Goal: Task Accomplishment & Management: Manage account settings

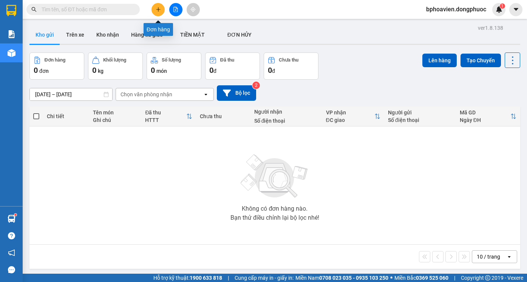
click at [155, 11] on button at bounding box center [157, 9] width 13 height 13
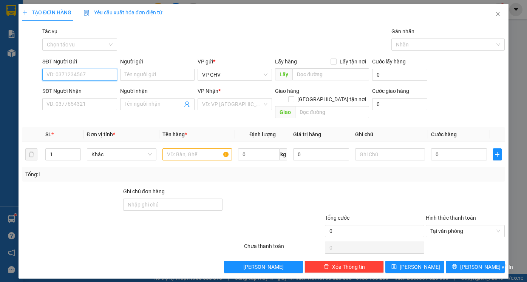
click at [93, 70] on input "SĐT Người Gửi" at bounding box center [79, 75] width 74 height 12
click at [72, 88] on div "0768648164 - TÚ AN" at bounding box center [79, 90] width 65 height 8
type input "0768648164"
type input "TÚ AN"
type input "0968978772"
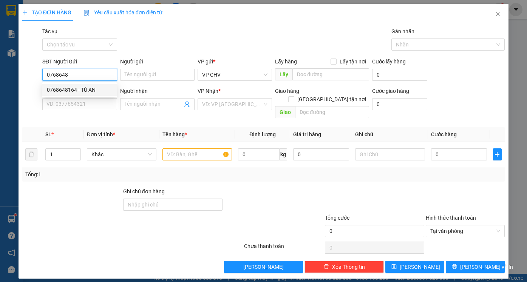
type input "NK LỘC GIANG"
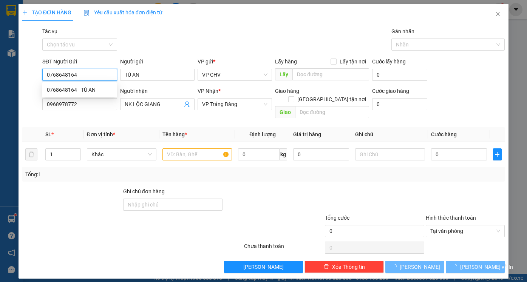
type input "20.000"
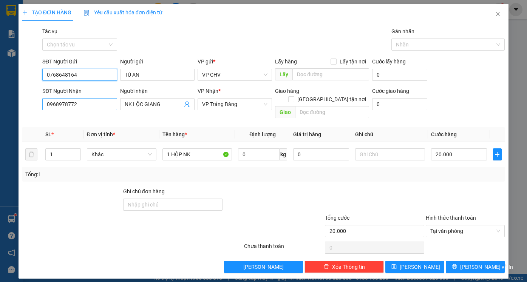
type input "0768648164"
drag, startPoint x: 89, startPoint y: 105, endPoint x: 0, endPoint y: 102, distance: 89.5
click at [0, 105] on div "TẠO ĐƠN HÀNG Yêu cầu xuất hóa đơn điện tử Transit Pickup Surcharge Ids Transit …" at bounding box center [263, 141] width 527 height 282
drag, startPoint x: 60, startPoint y: 105, endPoint x: 75, endPoint y: 100, distance: 15.4
click at [75, 100] on input "0968879" at bounding box center [79, 104] width 74 height 12
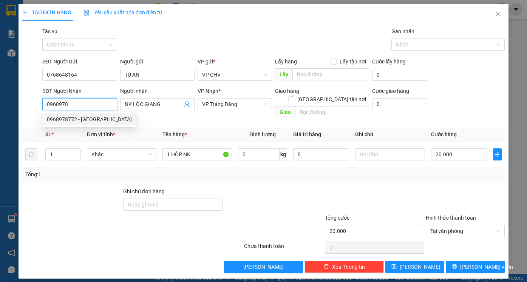
click at [87, 119] on div "0968978772 - NK LỘC GIANG" at bounding box center [89, 119] width 85 height 8
type input "0968978772"
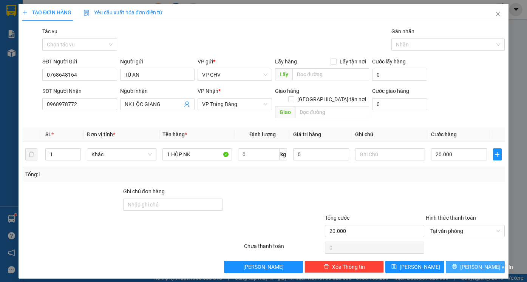
drag, startPoint x: 481, startPoint y: 259, endPoint x: 474, endPoint y: 255, distance: 8.7
click at [481, 263] on span "[PERSON_NAME] và In" at bounding box center [486, 267] width 53 height 8
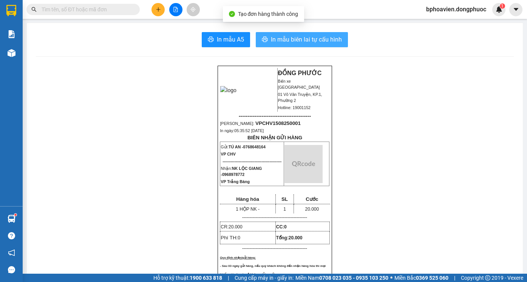
click at [265, 44] on button "In mẫu biên lai tự cấu hình" at bounding box center [302, 39] width 92 height 15
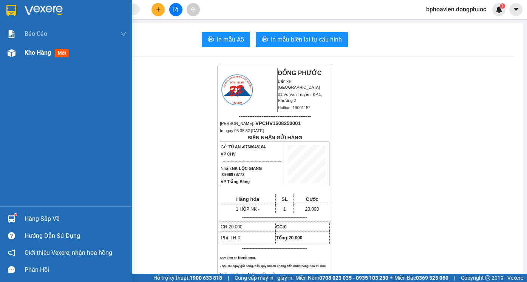
click at [35, 52] on span "Kho hàng" at bounding box center [38, 52] width 26 height 7
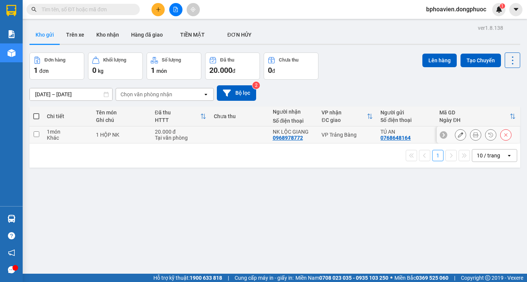
click at [261, 136] on td at bounding box center [239, 135] width 59 height 17
checkbox input "true"
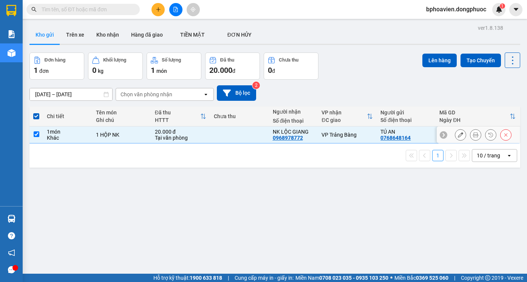
click at [455, 138] on button at bounding box center [460, 134] width 11 height 13
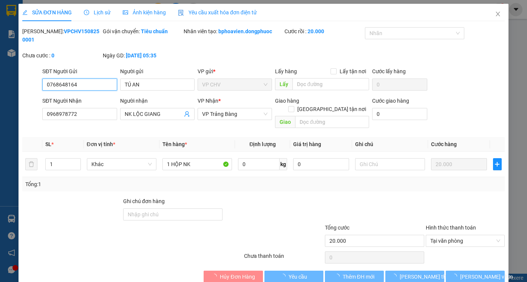
type input "0768648164"
type input "TÚ AN"
type input "0968978772"
type input "NK LỘC GIANG"
type input "20.000"
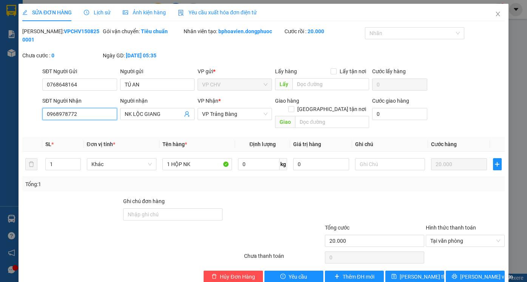
click at [89, 108] on input "0968978772" at bounding box center [79, 114] width 74 height 12
drag, startPoint x: 136, startPoint y: 105, endPoint x: 184, endPoint y: 105, distance: 48.3
click at [184, 108] on span "NK LỘC GIANG" at bounding box center [157, 114] width 74 height 12
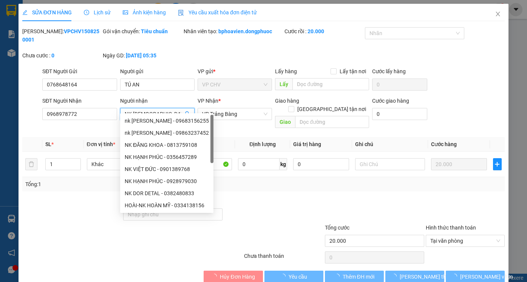
type input "NK [DEMOGRAPHIC_DATA]"
click at [295, 197] on div at bounding box center [273, 210] width 101 height 26
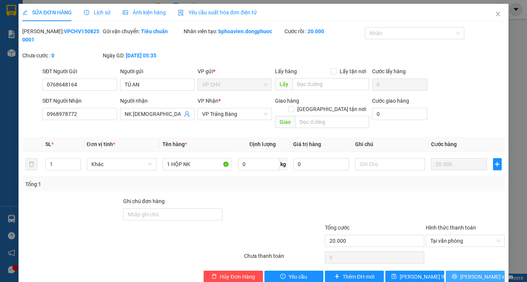
click at [469, 273] on span "[PERSON_NAME] và In" at bounding box center [486, 277] width 53 height 8
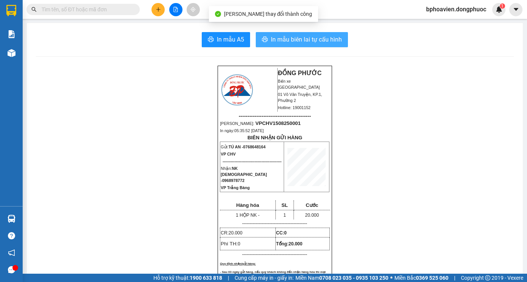
click at [278, 43] on span "In mẫu biên lai tự cấu hình" at bounding box center [306, 39] width 71 height 9
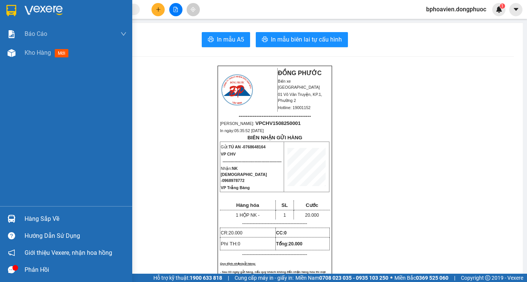
drag, startPoint x: 42, startPoint y: 51, endPoint x: 49, endPoint y: 259, distance: 208.2
click at [42, 51] on span "Kho hàng" at bounding box center [38, 52] width 26 height 7
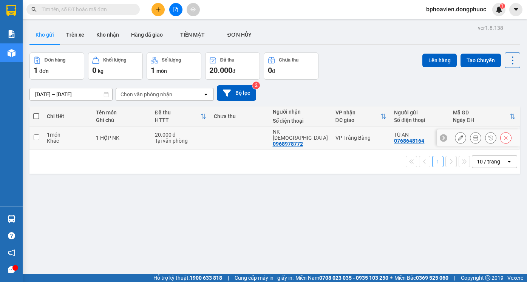
click at [245, 136] on td at bounding box center [239, 138] width 59 height 23
checkbox input "true"
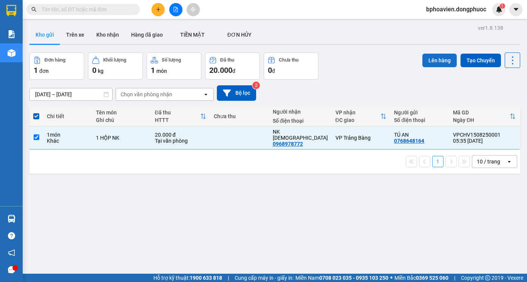
click at [433, 61] on button "Lên hàng" at bounding box center [439, 61] width 34 height 14
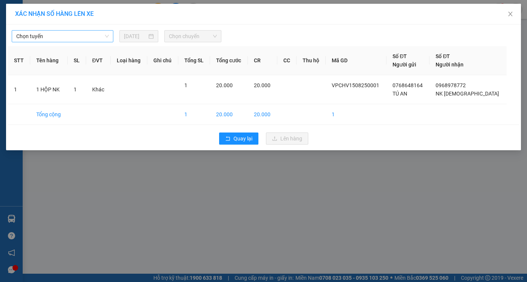
click at [65, 37] on span "Chọn tuyến" at bounding box center [62, 36] width 93 height 11
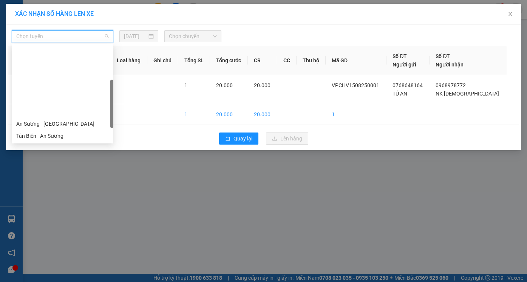
scroll to position [76, 0]
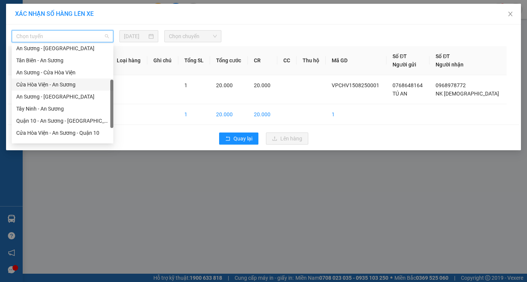
click at [66, 85] on div "Cửa Hòa Viện - An Sương" at bounding box center [62, 84] width 93 height 8
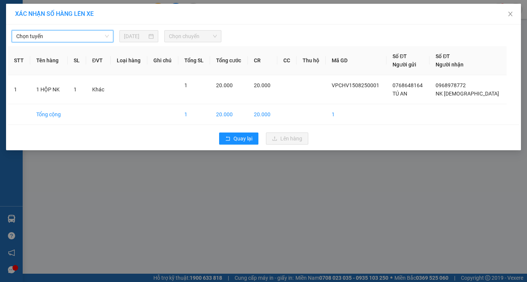
click at [183, 35] on span "Chọn chuyến" at bounding box center [193, 36] width 48 height 11
click at [81, 44] on div "Chọn tuyến Chọn tuyến [DATE] Chọn chuyến STT Tên hàng SL ĐVT Loại hàng Ghi chú …" at bounding box center [263, 88] width 515 height 126
click at [80, 39] on span "Chọn tuyến" at bounding box center [62, 36] width 93 height 11
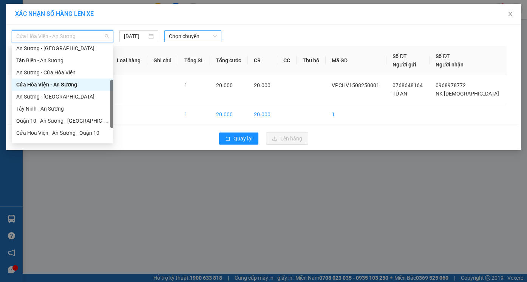
click at [199, 36] on span "Chọn chuyến" at bounding box center [193, 36] width 48 height 11
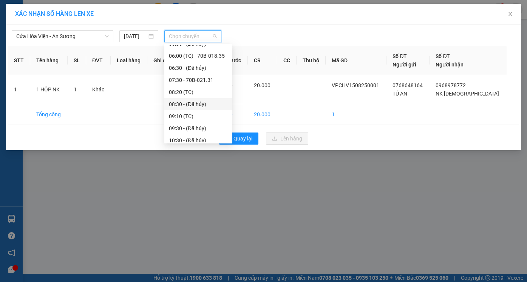
scroll to position [0, 0]
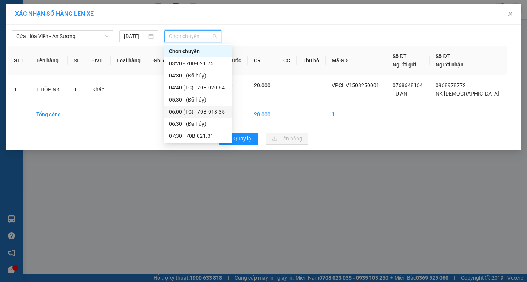
click at [187, 114] on div "06:00 (TC) - 70B-018.35" at bounding box center [198, 112] width 59 height 8
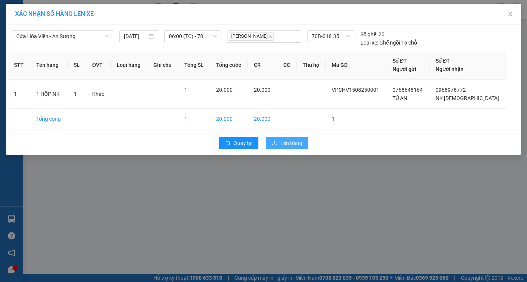
click at [292, 145] on span "Lên hàng" at bounding box center [291, 143] width 22 height 8
